Goal: Transaction & Acquisition: Purchase product/service

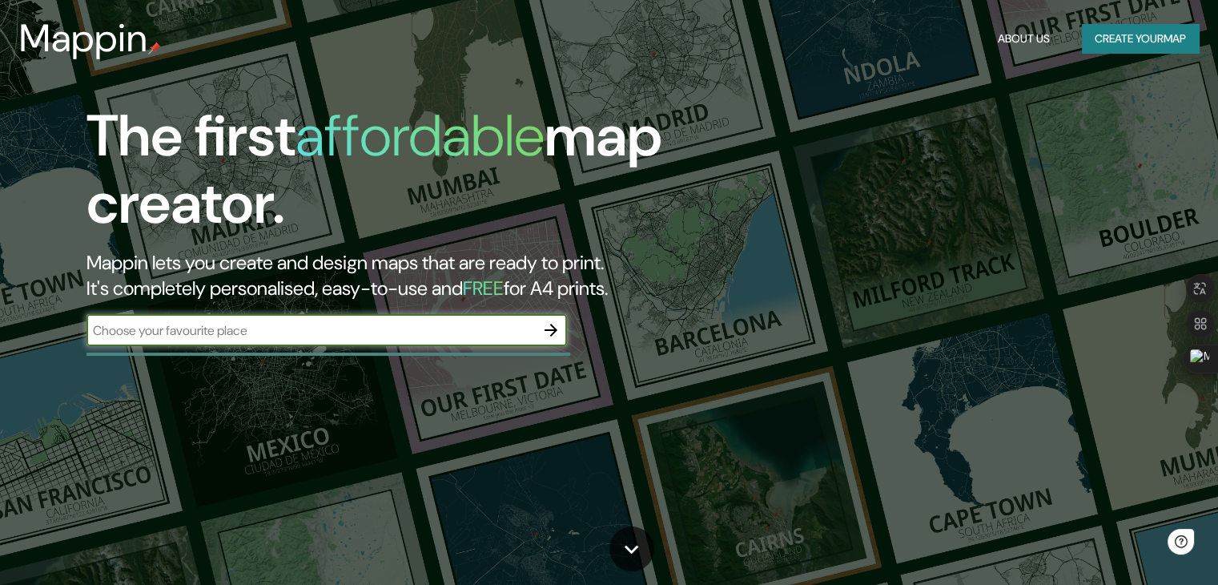
type input "chupaca"
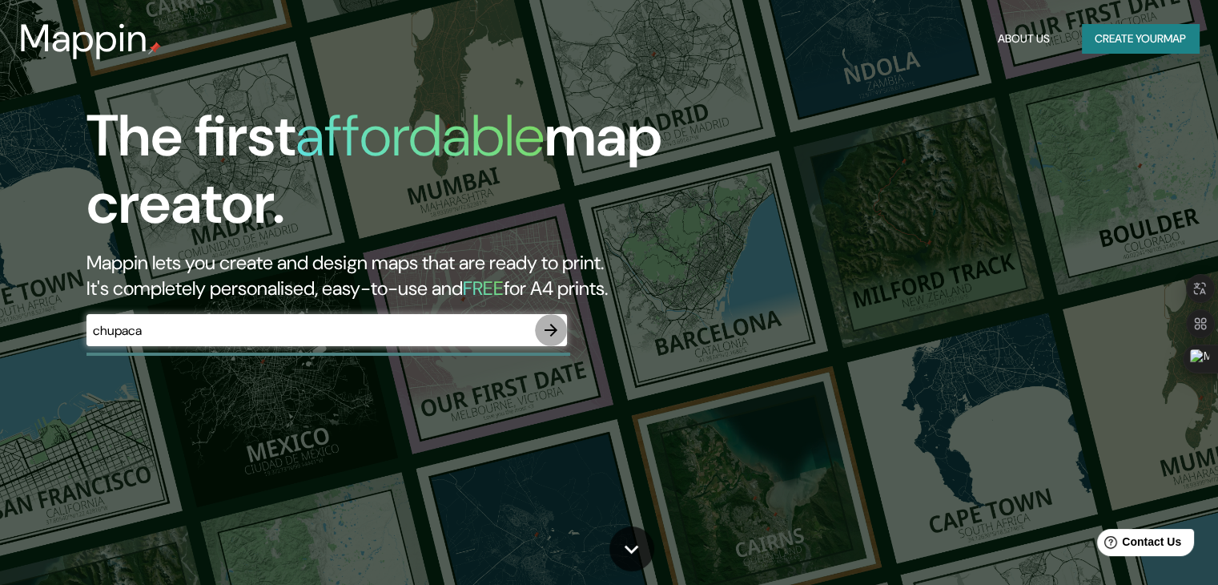
click at [557, 331] on icon "button" at bounding box center [550, 329] width 19 height 19
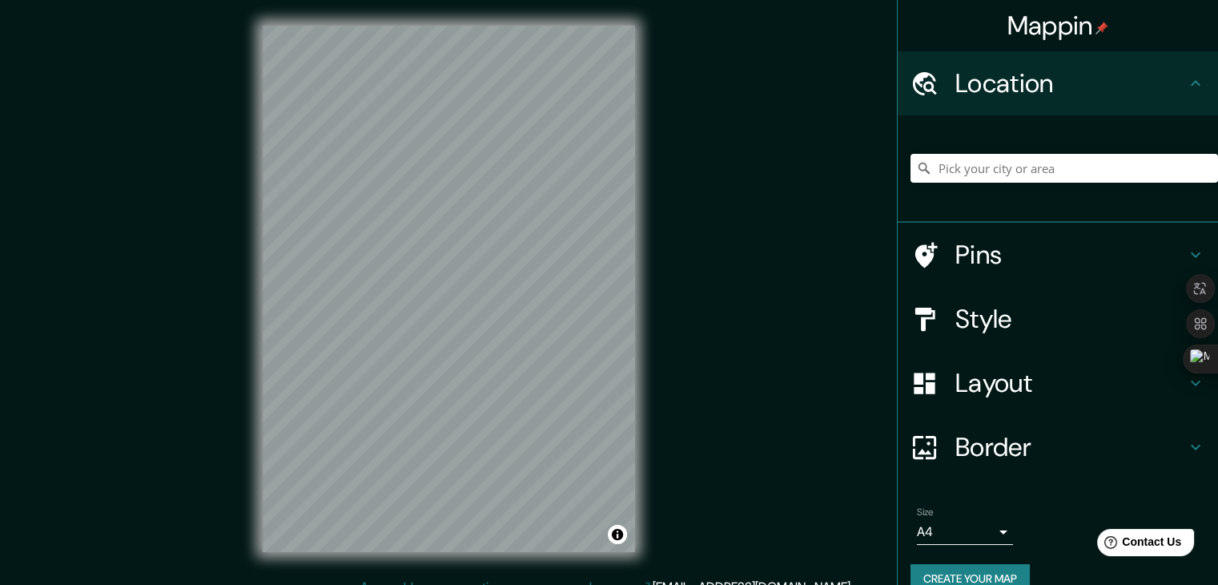
click at [982, 139] on div at bounding box center [1065, 168] width 308 height 80
click at [977, 163] on input "Pick your city or area" at bounding box center [1065, 168] width 308 height 29
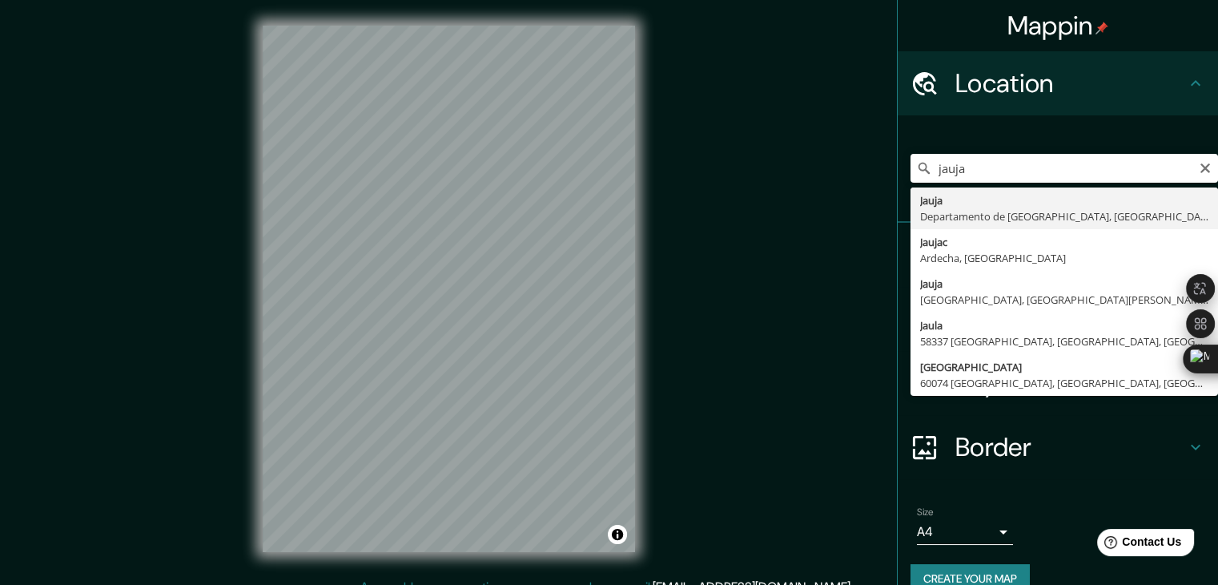
type input "[GEOGRAPHIC_DATA], [GEOGRAPHIC_DATA], [GEOGRAPHIC_DATA]"
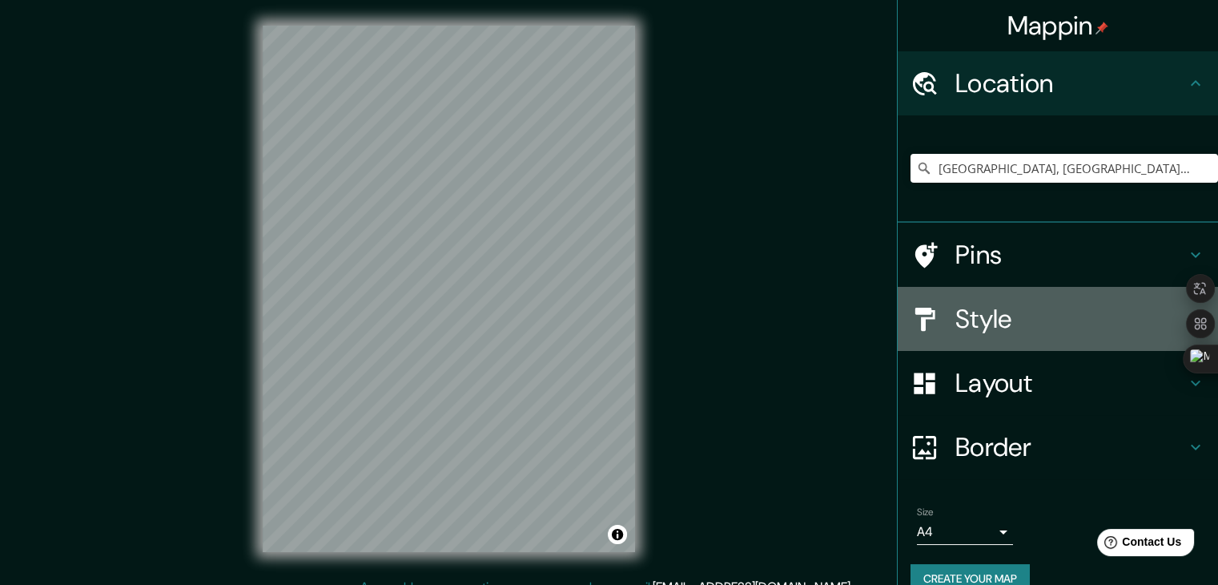
click at [955, 315] on h4 "Style" at bounding box center [1070, 319] width 231 height 32
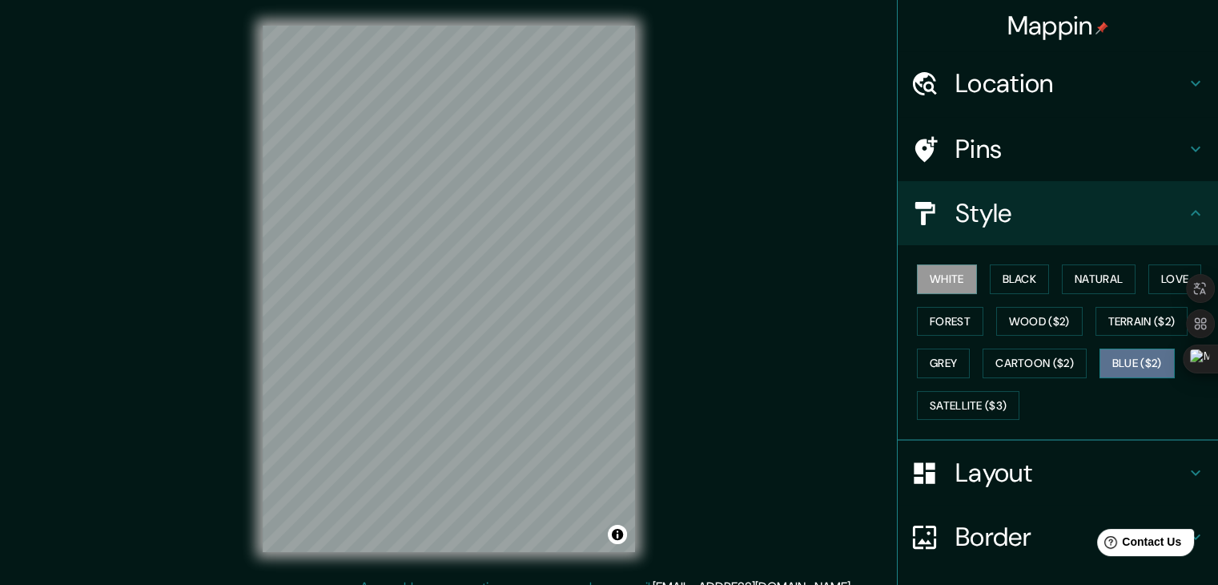
click at [1108, 367] on button "Blue ($2)" at bounding box center [1137, 363] width 75 height 30
click at [935, 280] on button "White" at bounding box center [947, 279] width 60 height 30
click at [1002, 288] on button "Black" at bounding box center [1020, 279] width 60 height 30
click at [1080, 293] on div "White Black Natural Love Forest Wood ($2) Terrain ($2) Grey Cartoon ($2) Blue (…" at bounding box center [1065, 342] width 308 height 168
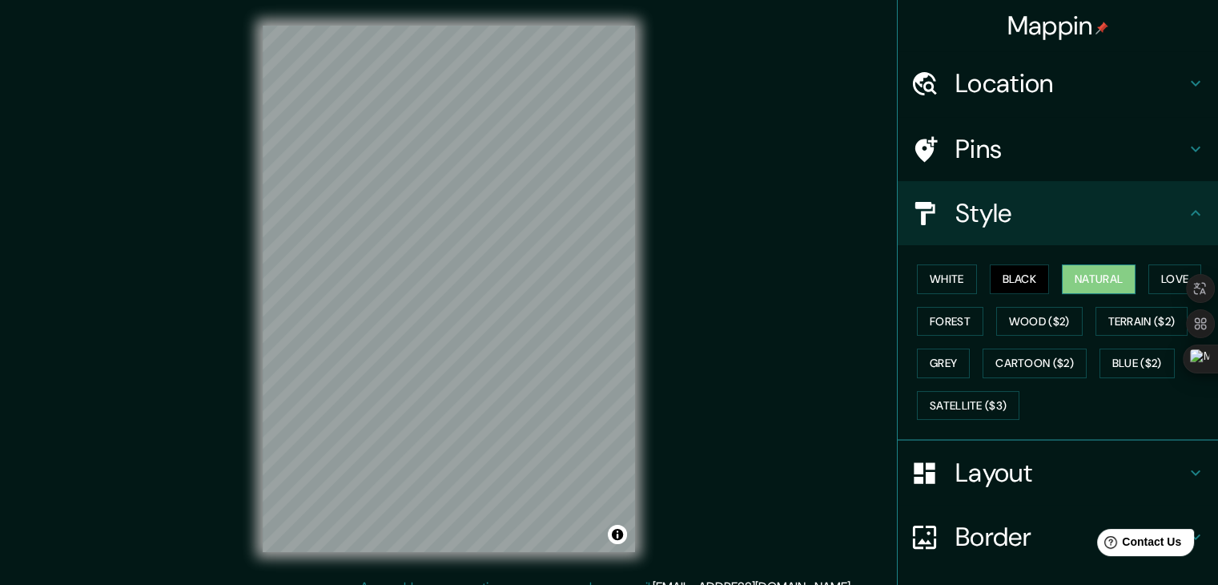
click at [1086, 283] on button "Natural" at bounding box center [1099, 279] width 74 height 30
click at [1173, 283] on button "Love" at bounding box center [1175, 279] width 53 height 30
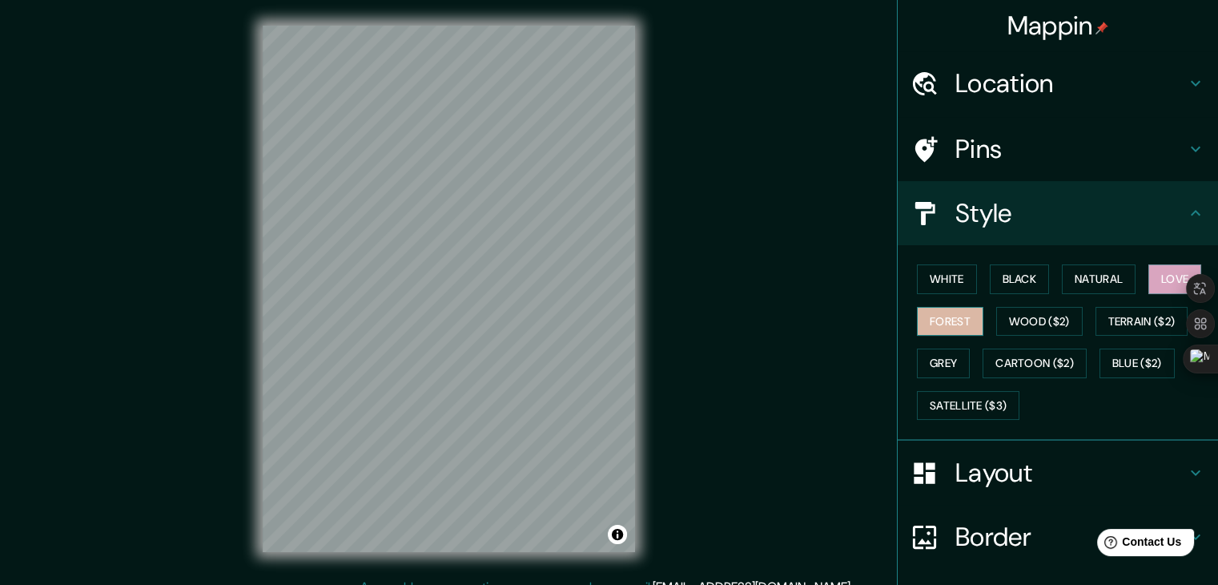
click at [935, 307] on button "Forest" at bounding box center [950, 322] width 66 height 30
click at [1027, 315] on button "Wood ($2)" at bounding box center [1039, 322] width 86 height 30
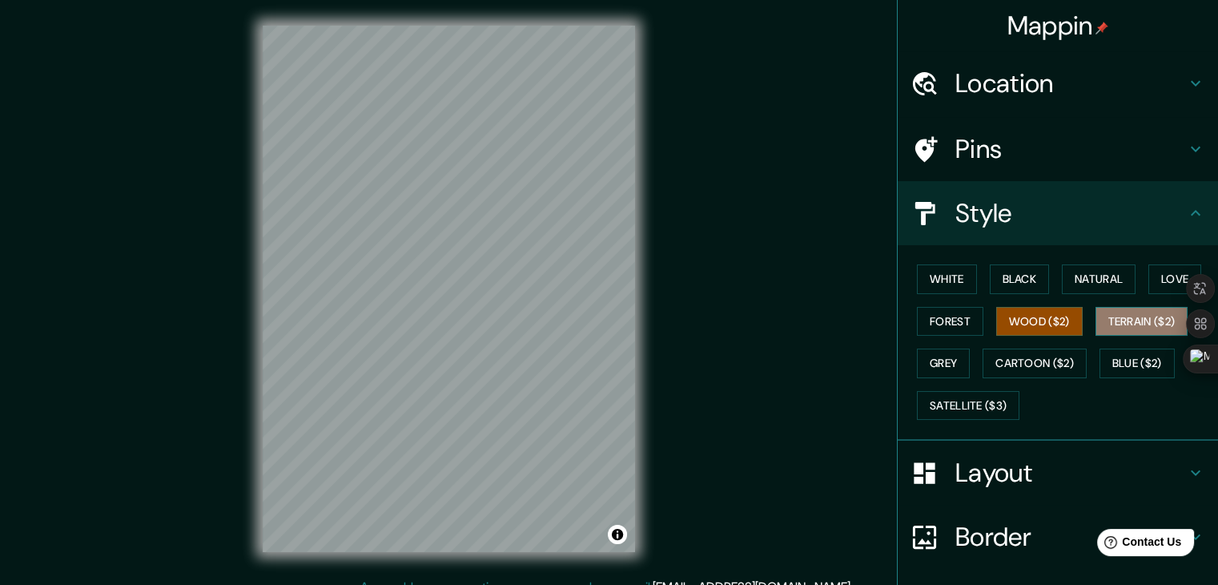
click at [1135, 315] on button "Terrain ($2)" at bounding box center [1142, 322] width 93 height 30
click at [935, 360] on button "Grey" at bounding box center [943, 363] width 53 height 30
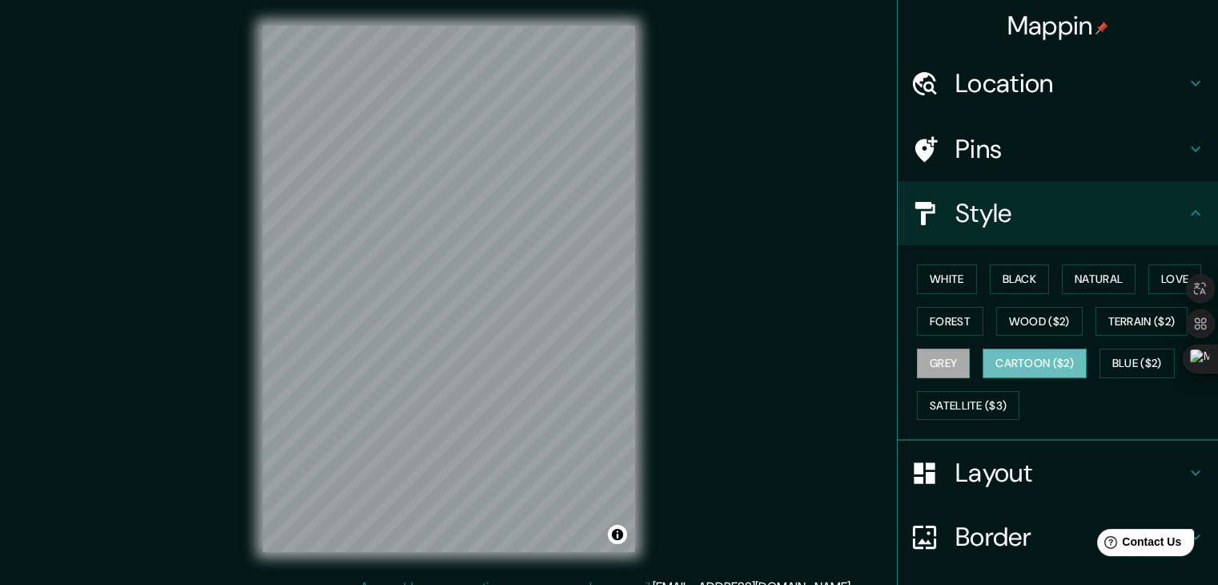
click at [1045, 356] on button "Cartoon ($2)" at bounding box center [1035, 363] width 104 height 30
click at [1132, 363] on button "Blue ($2)" at bounding box center [1137, 363] width 75 height 30
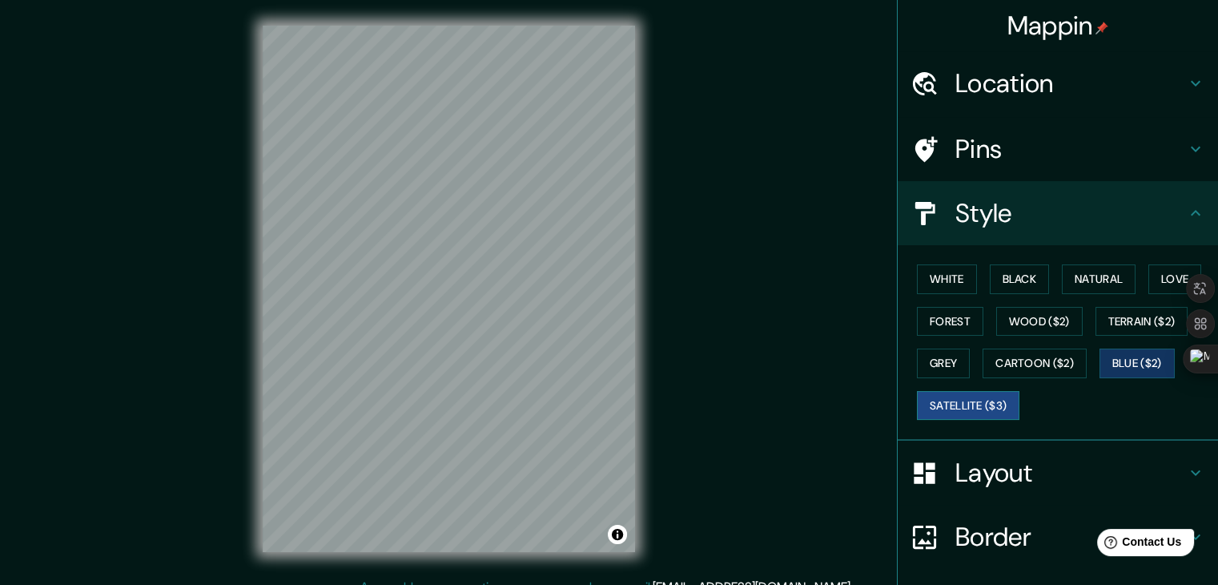
click at [984, 408] on button "Satellite ($3)" at bounding box center [968, 406] width 103 height 30
